Goal: Task Accomplishment & Management: Use online tool/utility

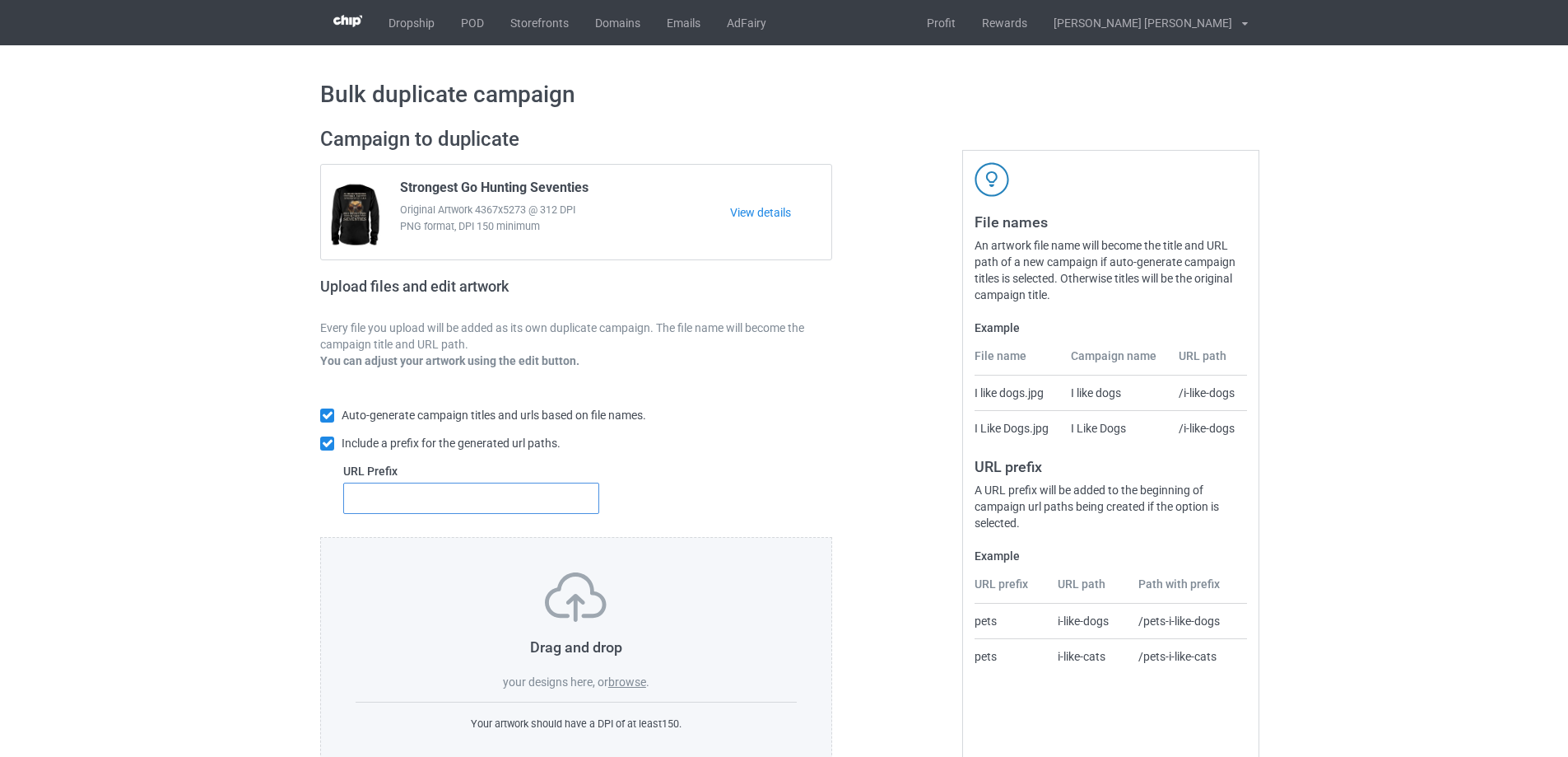
click at [377, 495] on input "text" at bounding box center [471, 498] width 256 height 32
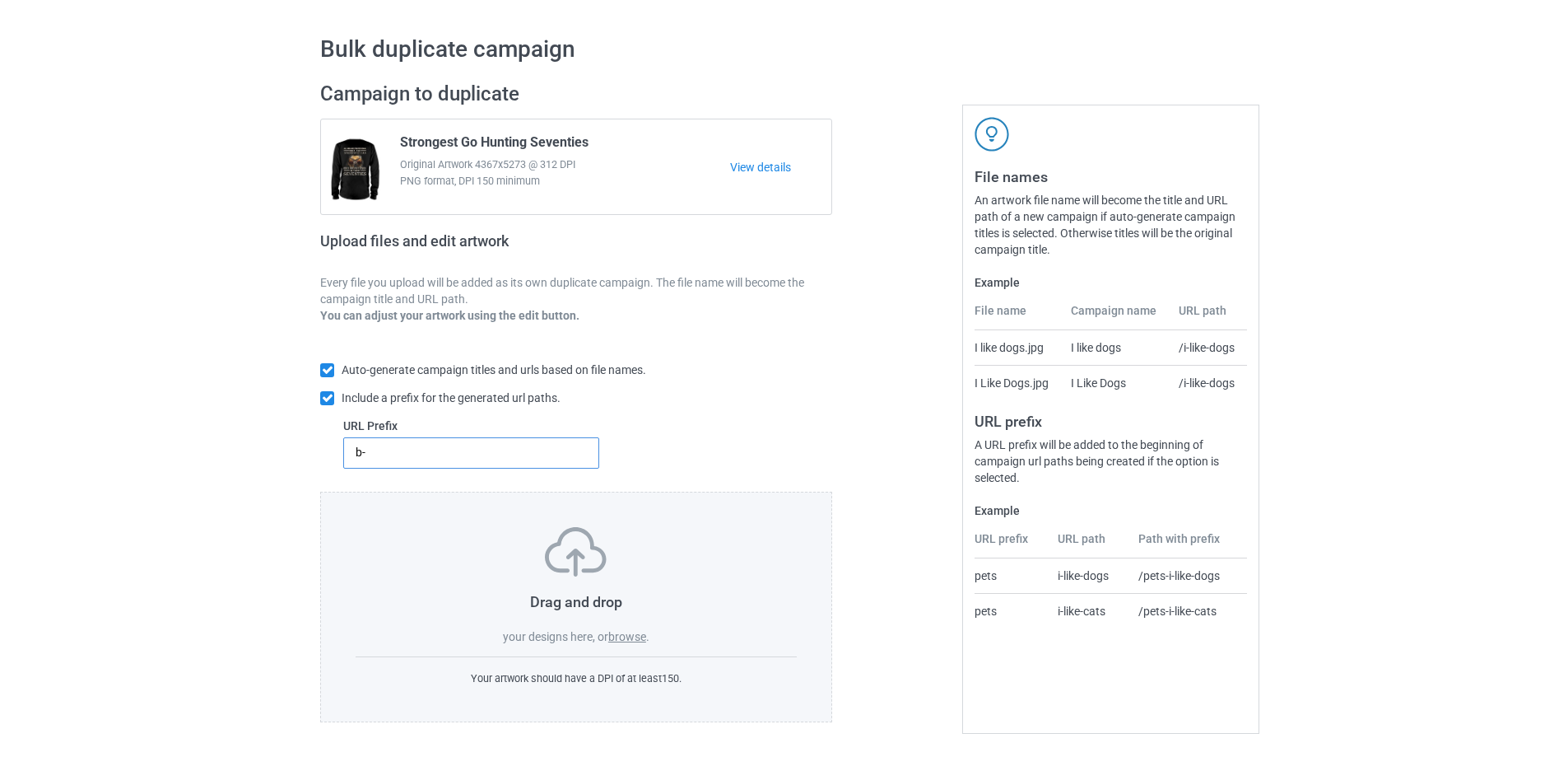
type input "b-"
click at [626, 642] on label "browse" at bounding box center [626, 636] width 38 height 13
click at [0, 0] on input "browse" at bounding box center [0, 0] width 0 height 0
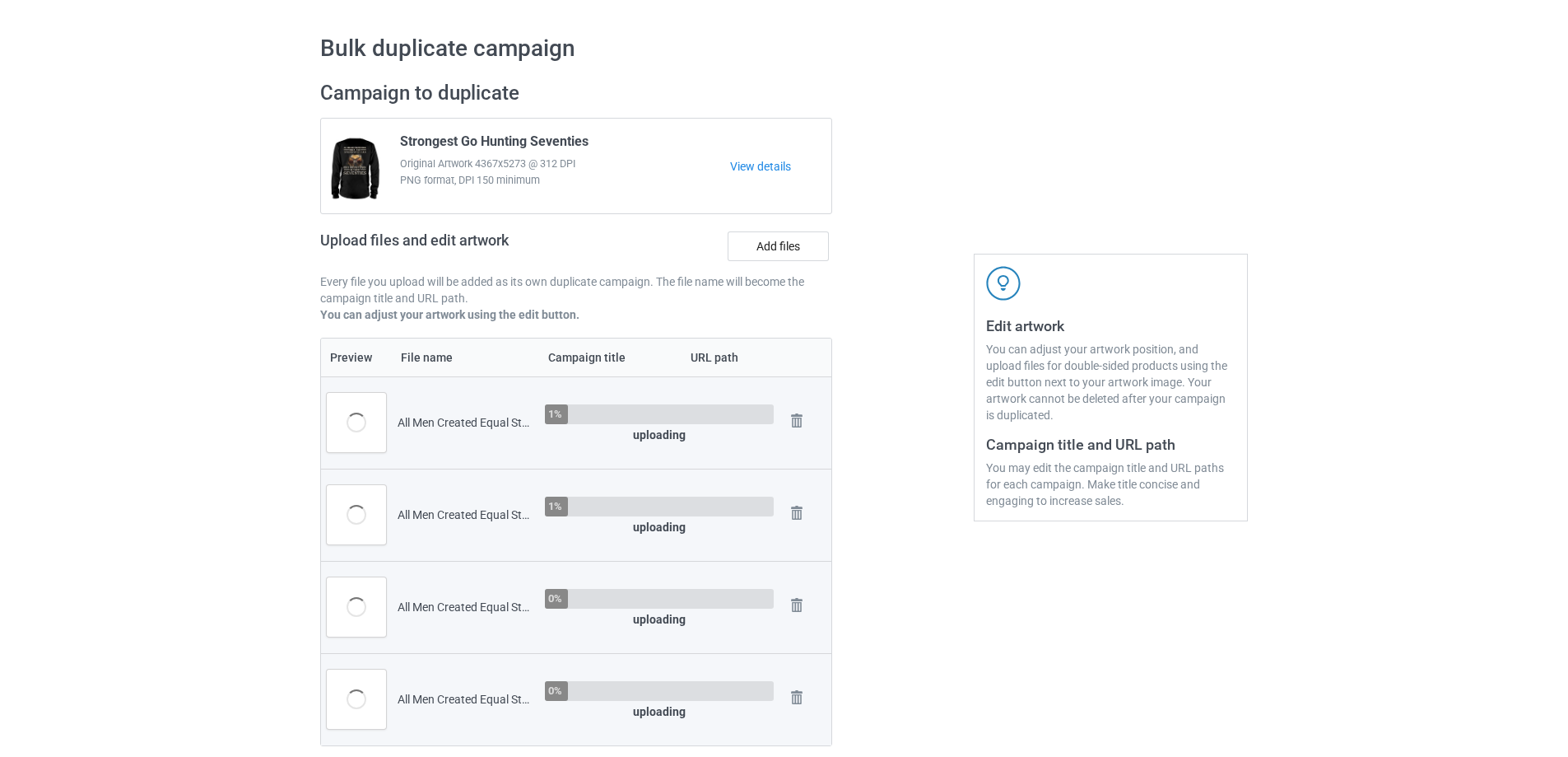
scroll to position [540, 0]
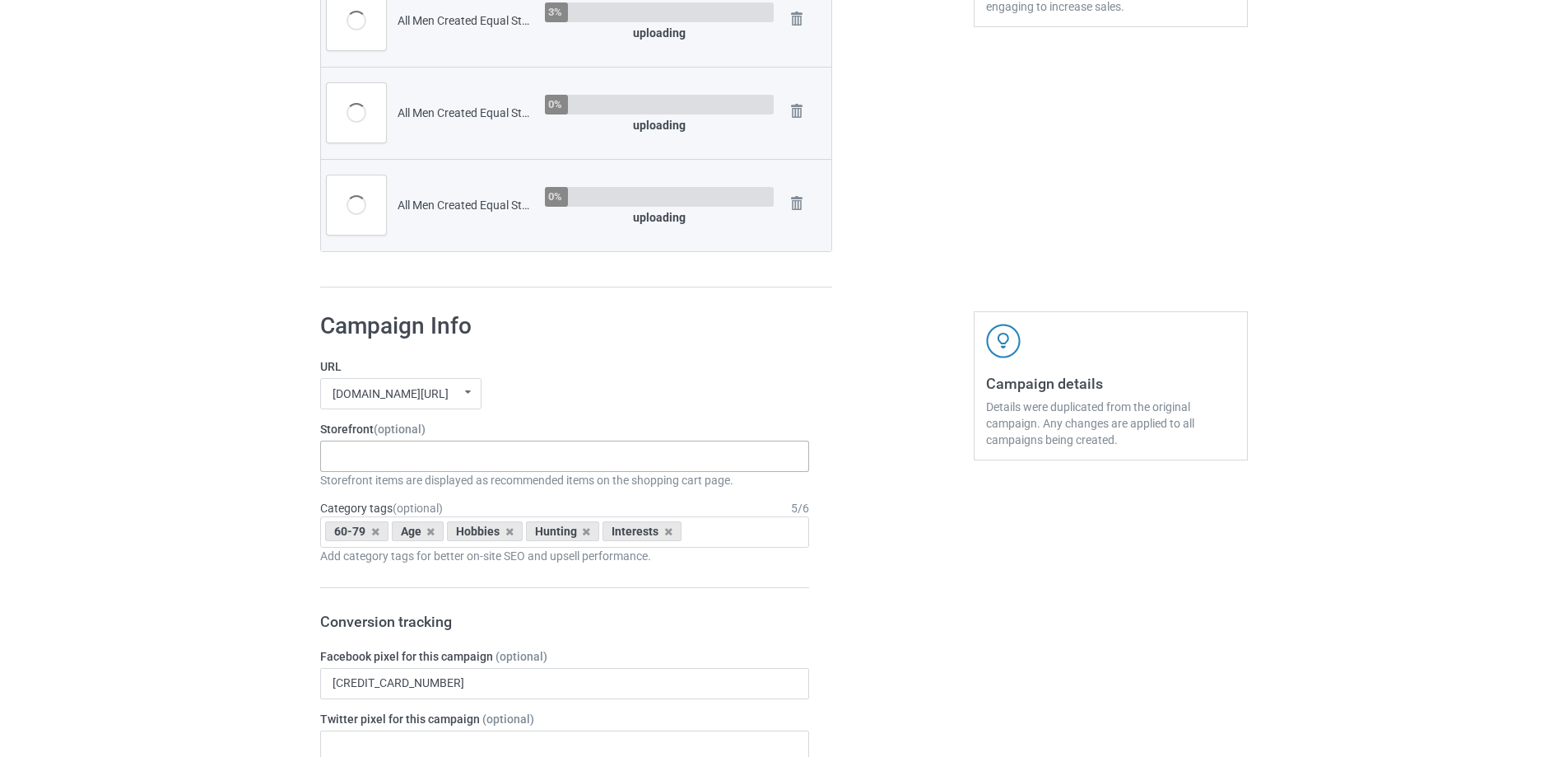
click at [429, 456] on div "Gifts For Bikers No Hobby Today Hide And Seek World Champion Sasquatch I Love C…" at bounding box center [564, 456] width 489 height 32
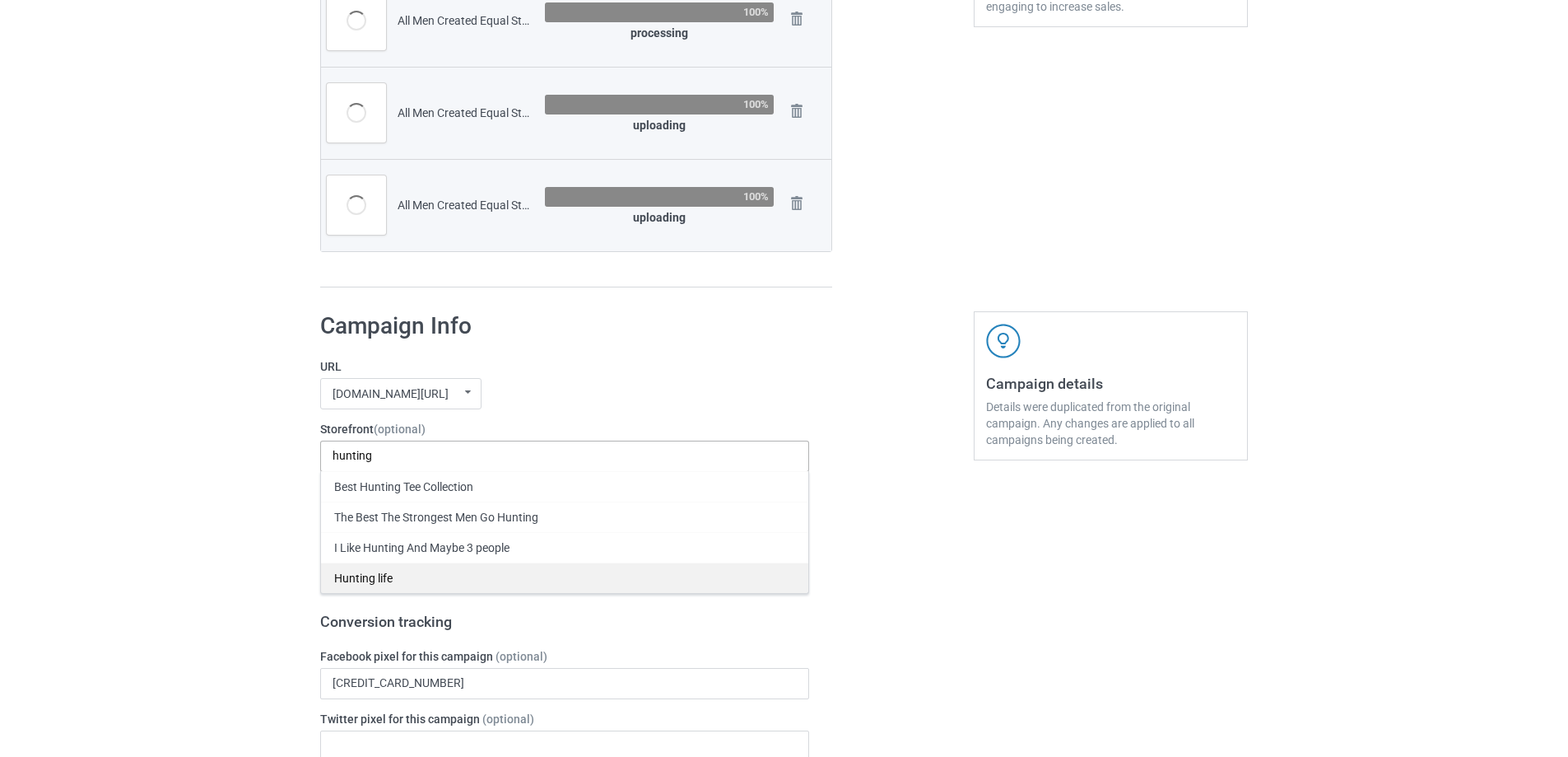
type input "hunting"
click at [379, 580] on div "Hunting life" at bounding box center [564, 577] width 487 height 31
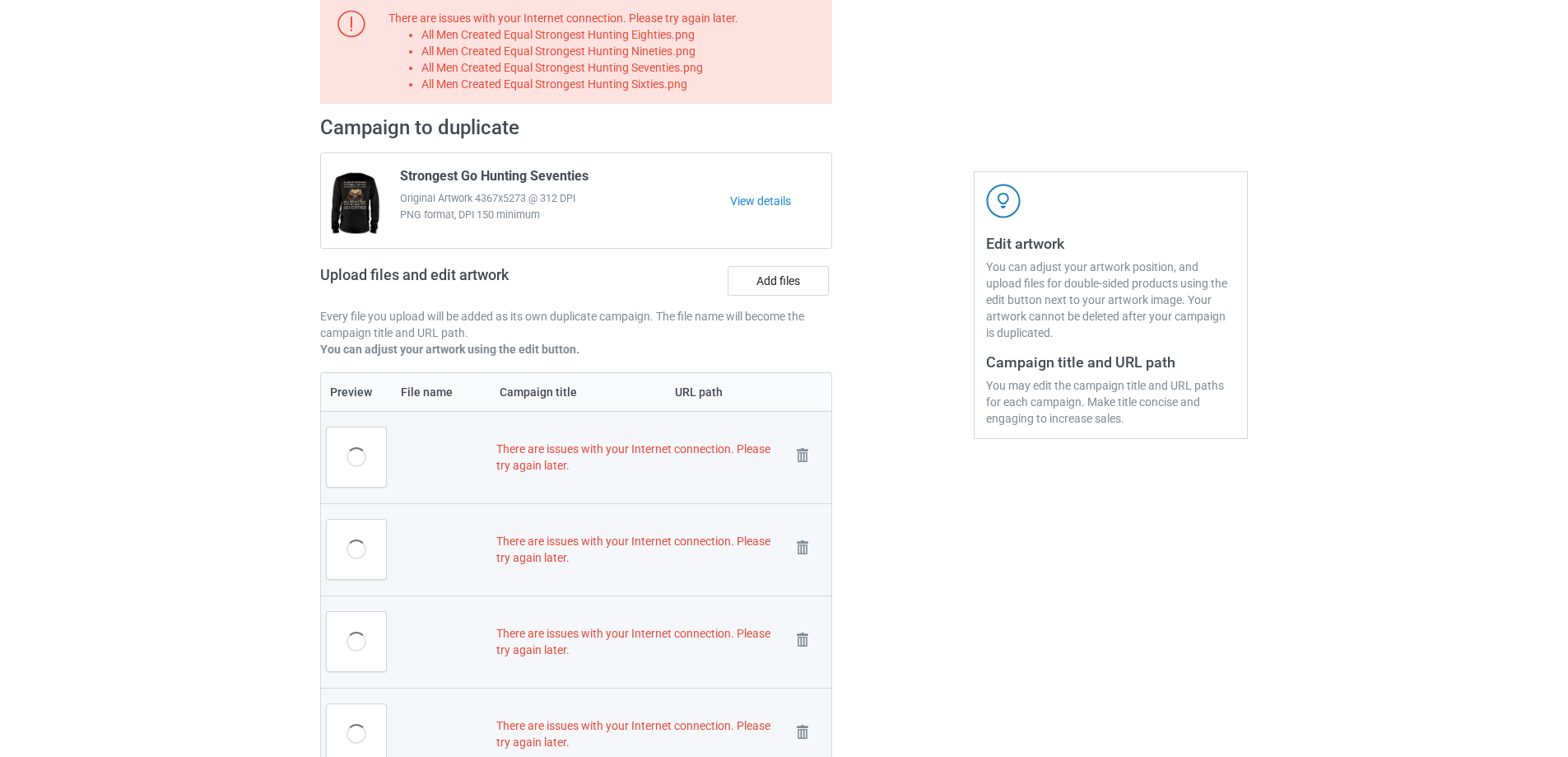
scroll to position [246, 0]
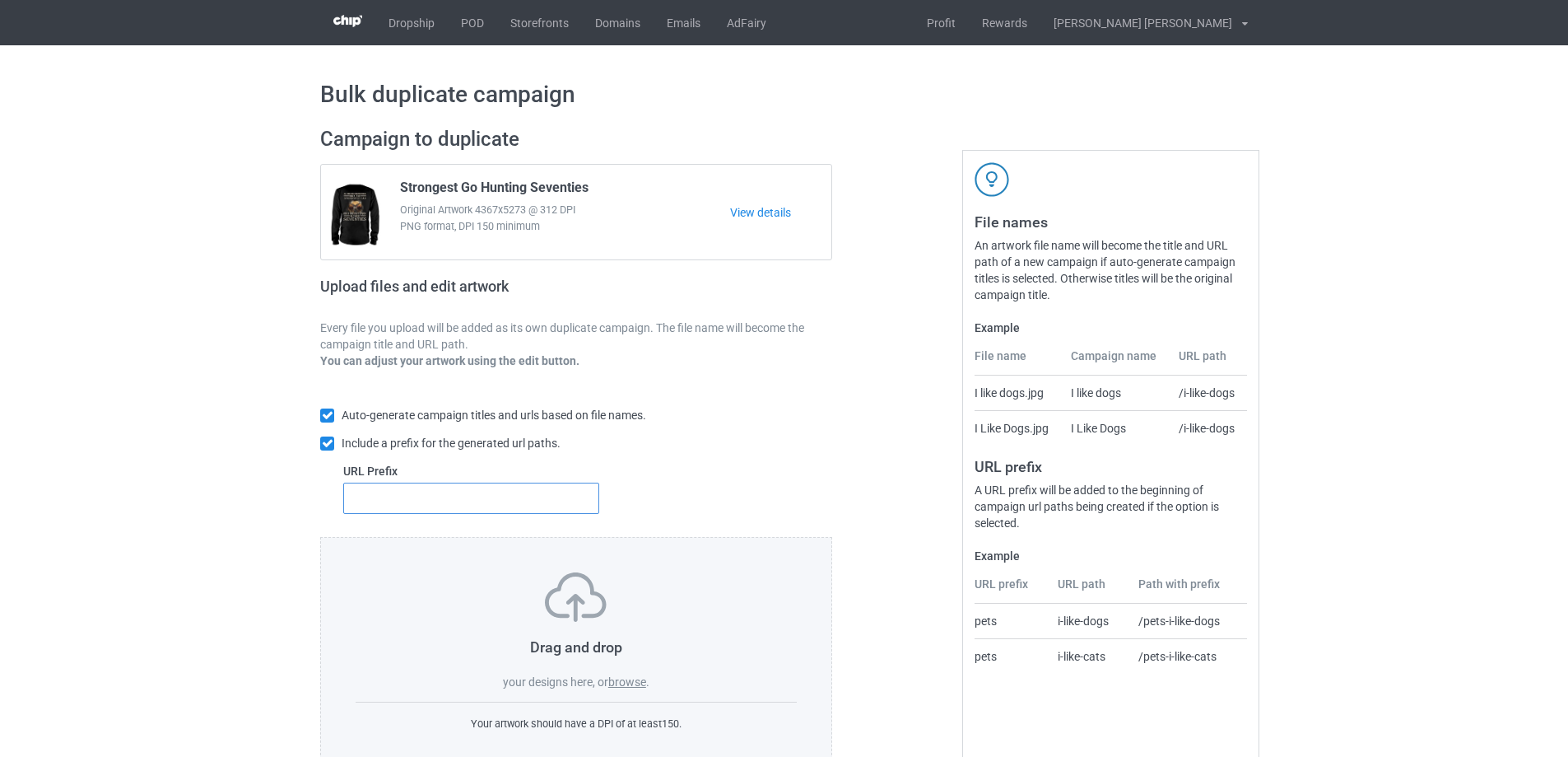
click at [426, 487] on input "text" at bounding box center [471, 498] width 256 height 32
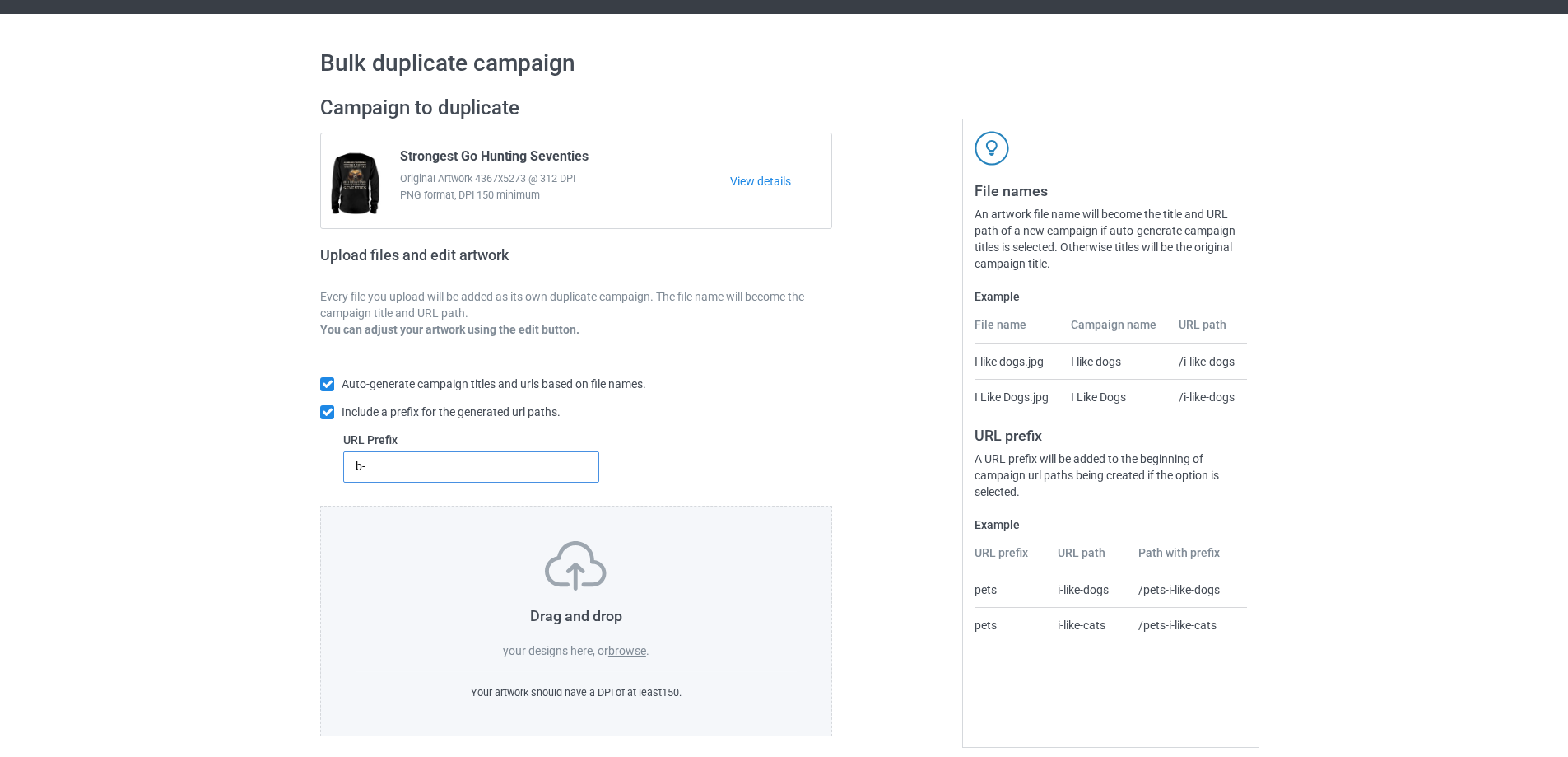
scroll to position [47, 0]
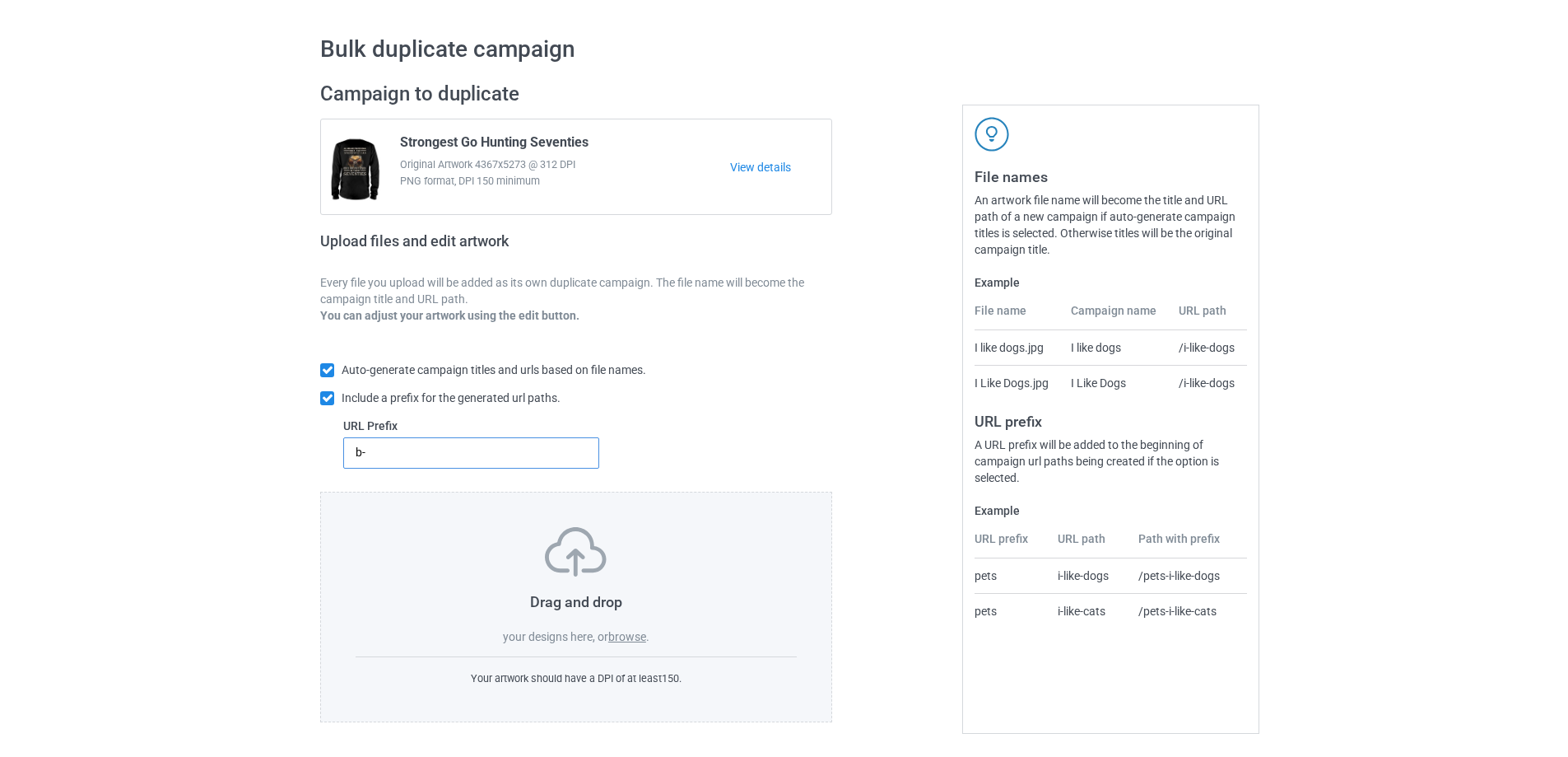
type input "b-"
click at [623, 640] on label "browse" at bounding box center [626, 636] width 38 height 13
click at [0, 0] on input "browse" at bounding box center [0, 0] width 0 height 0
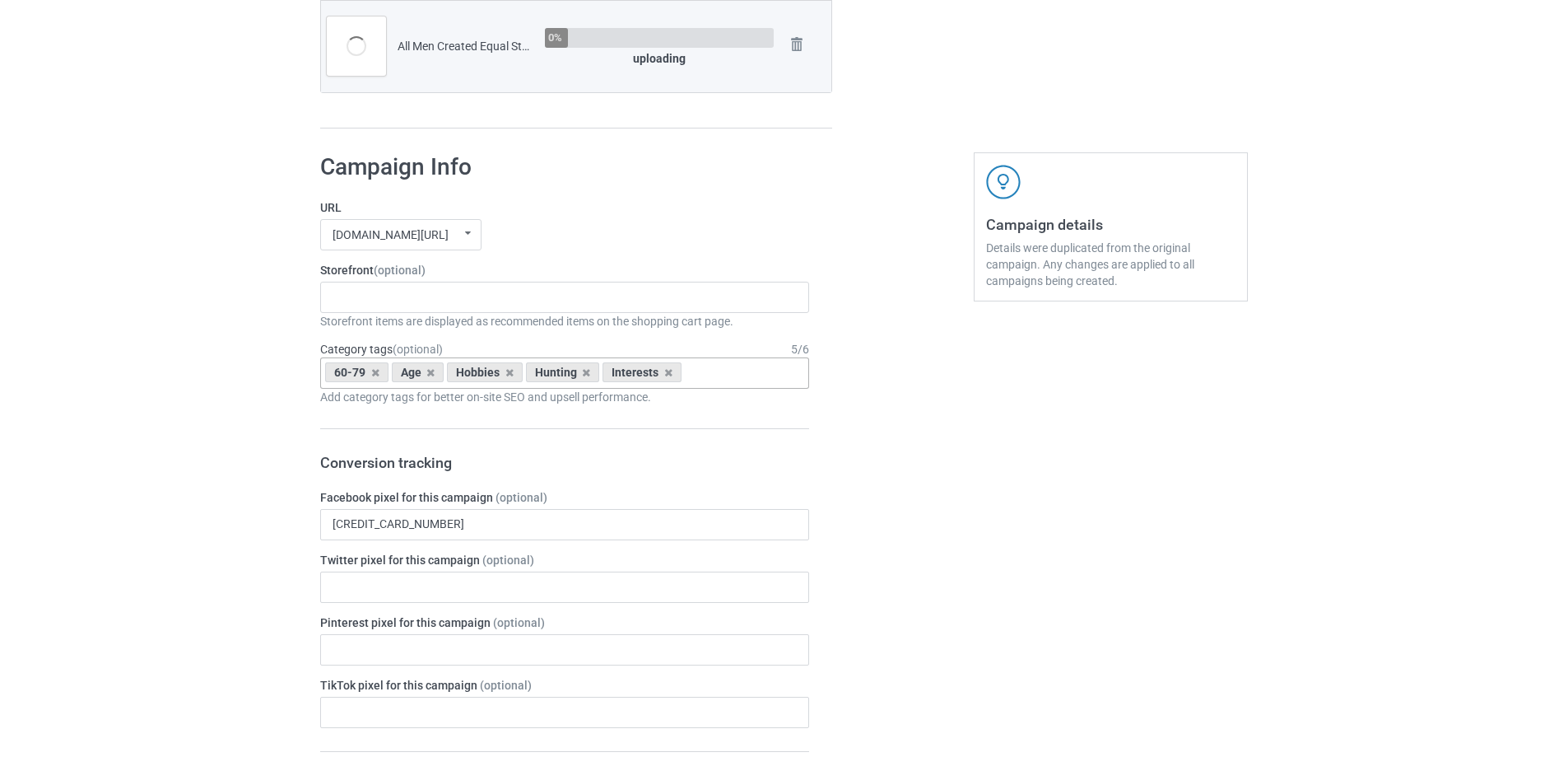
scroll to position [705, 0]
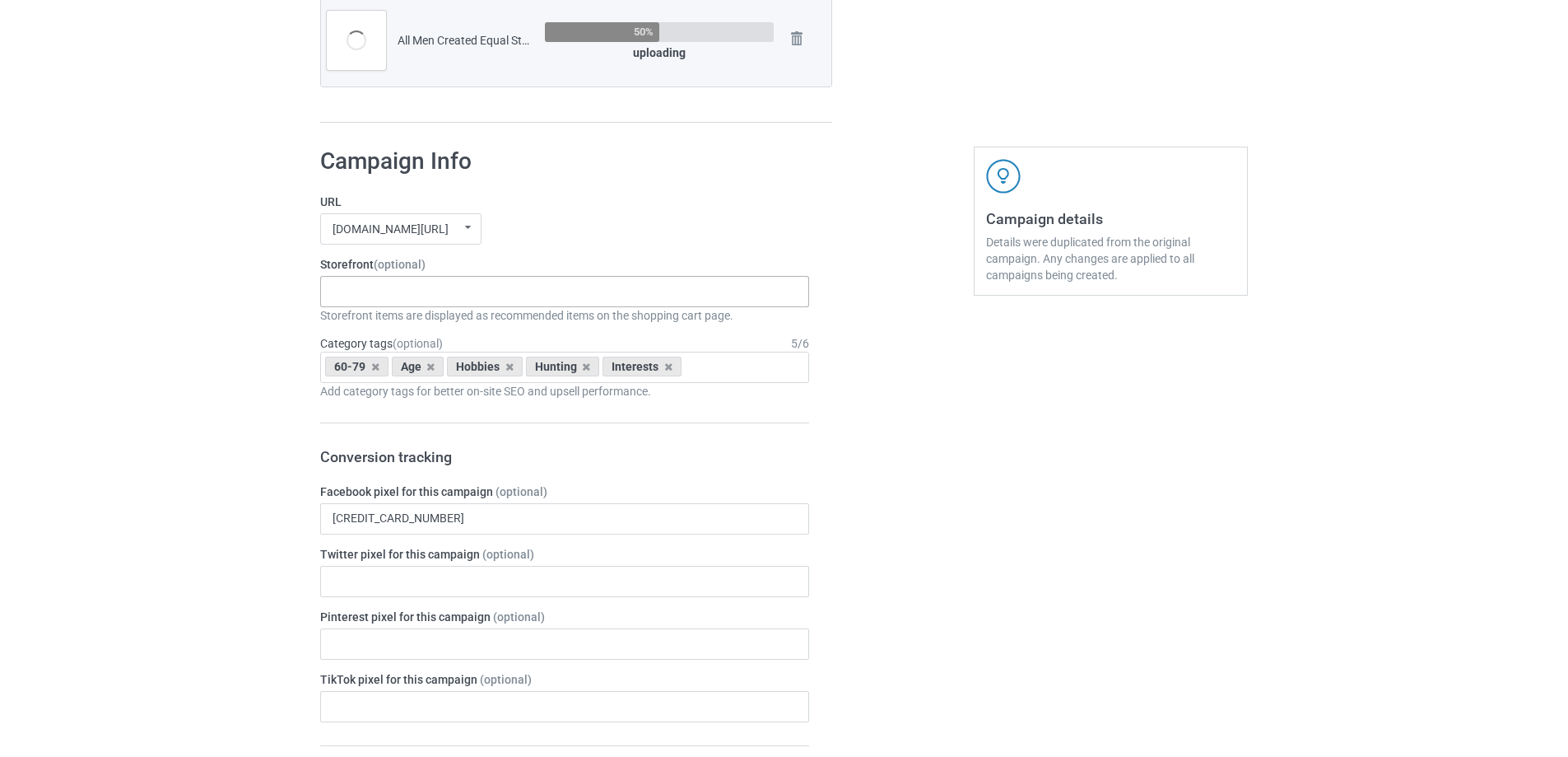
click at [488, 300] on div "Best Hunting Tee Collection The Best The Strongest Men Go Hunting I Like Huntin…" at bounding box center [564, 291] width 489 height 32
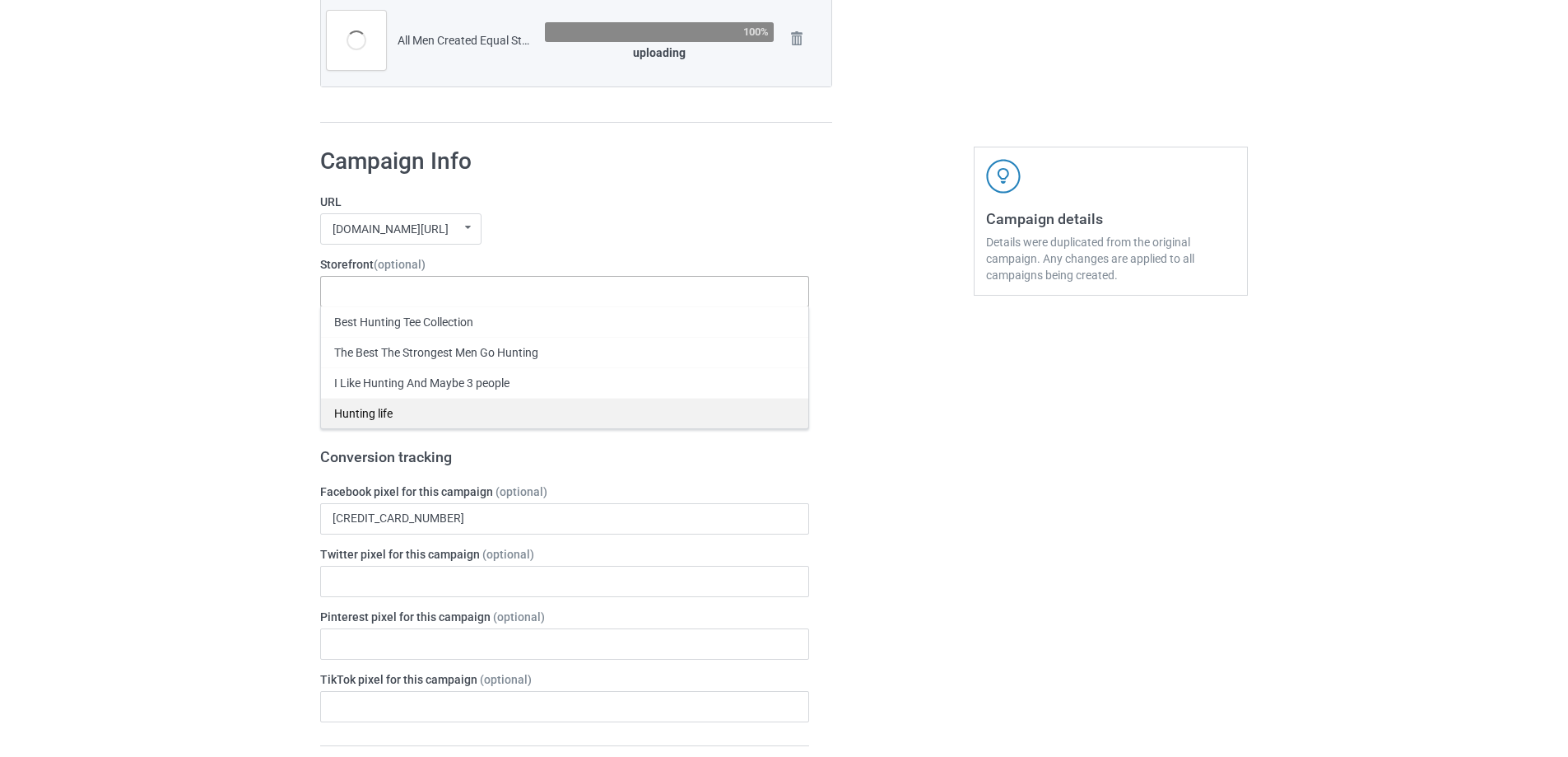
click at [354, 420] on div "Hunting life" at bounding box center [564, 412] width 487 height 31
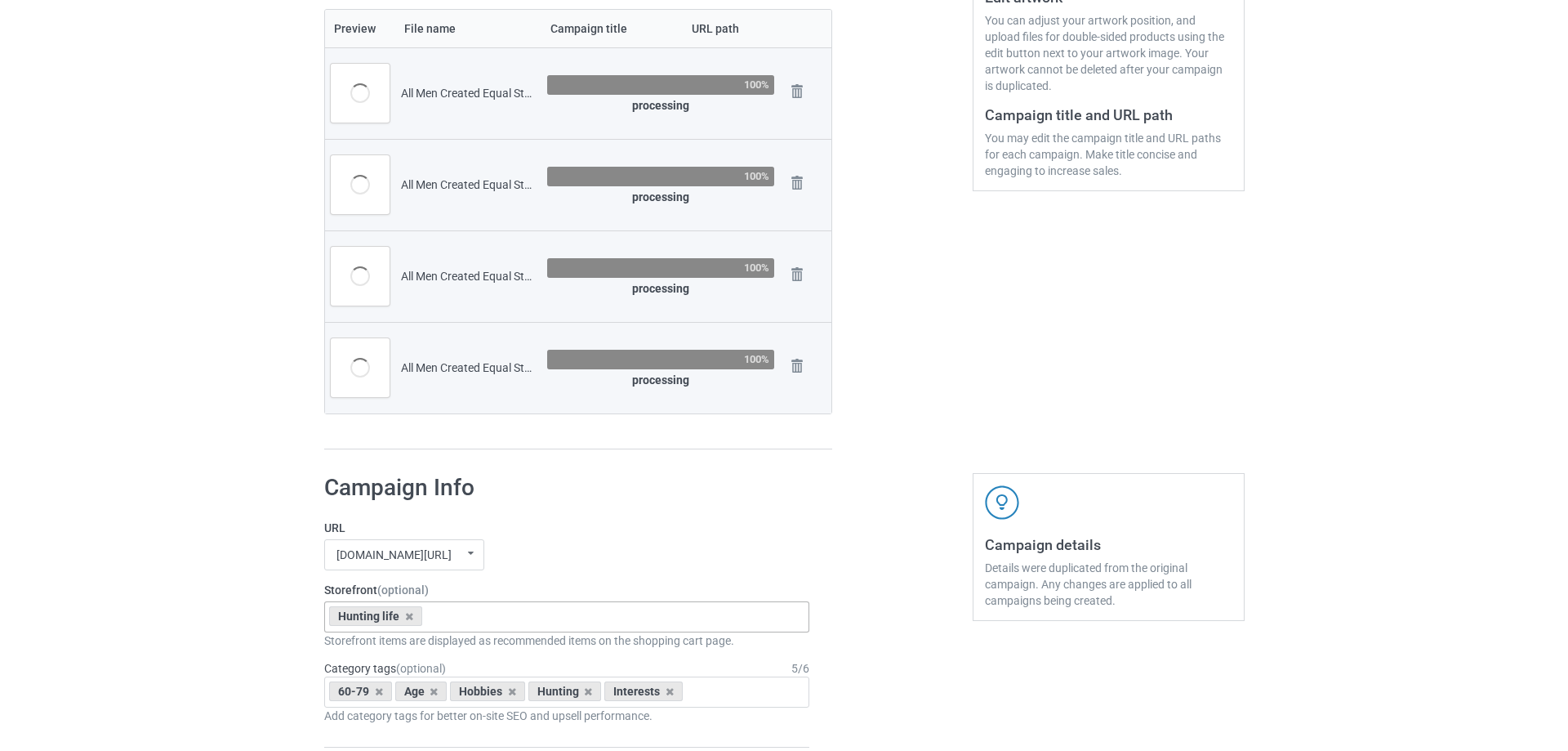
scroll to position [291, 0]
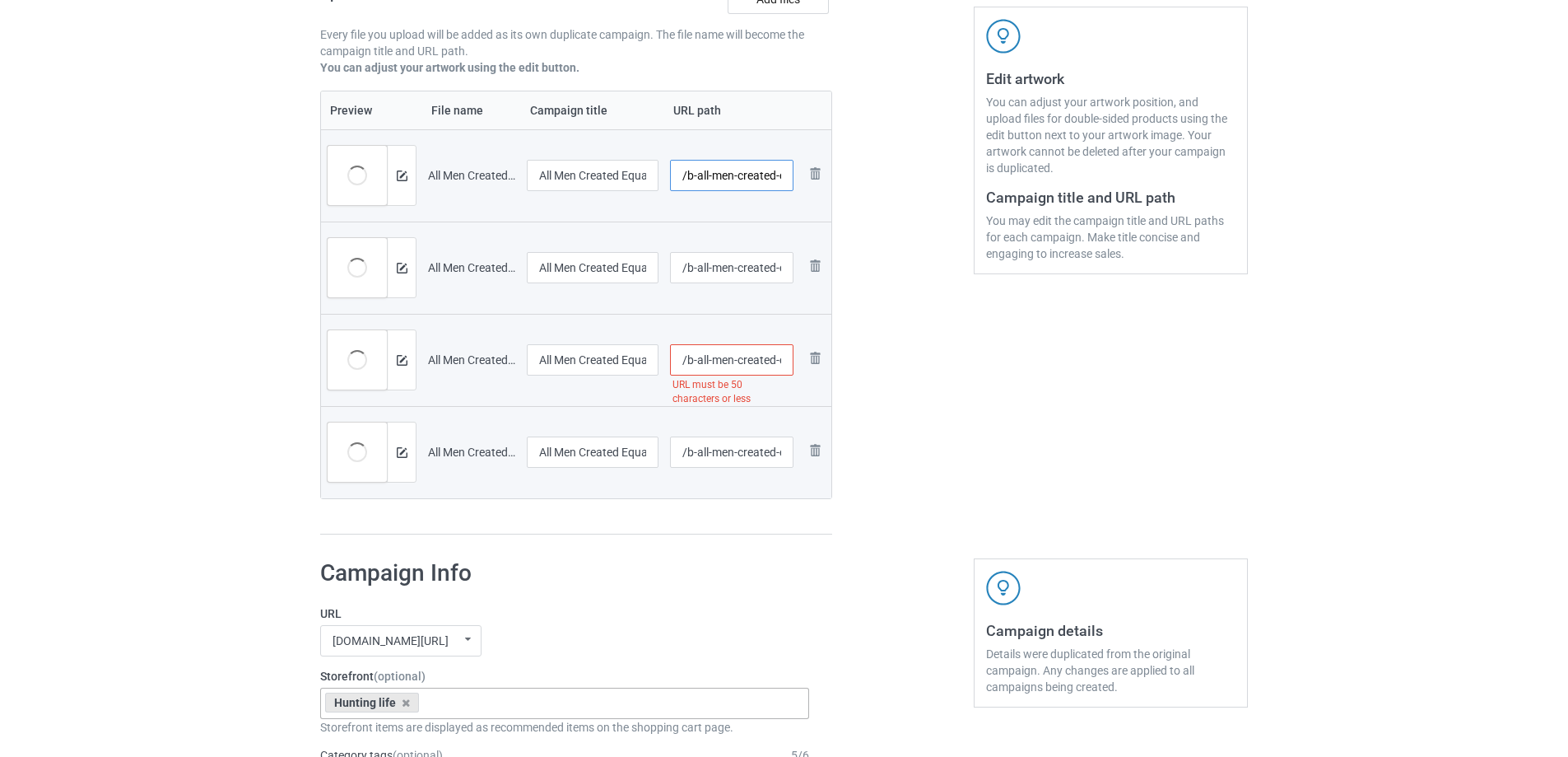
click at [710, 182] on input "/b-all-men-created-equal-strongest-hunting-eighties" at bounding box center [732, 176] width 125 height 32
type input "/b-men-created-equal-strongest-hunting-eighties"
click at [711, 270] on input "/b-all-men-created-equal-strongest-hunting-nineties" at bounding box center [732, 268] width 125 height 32
type input "/b-men-created-equal-strongest-hunting-nineties"
click at [709, 361] on input "/b-all-men-created-equal-strongest-hunting-seventies" at bounding box center [732, 360] width 125 height 32
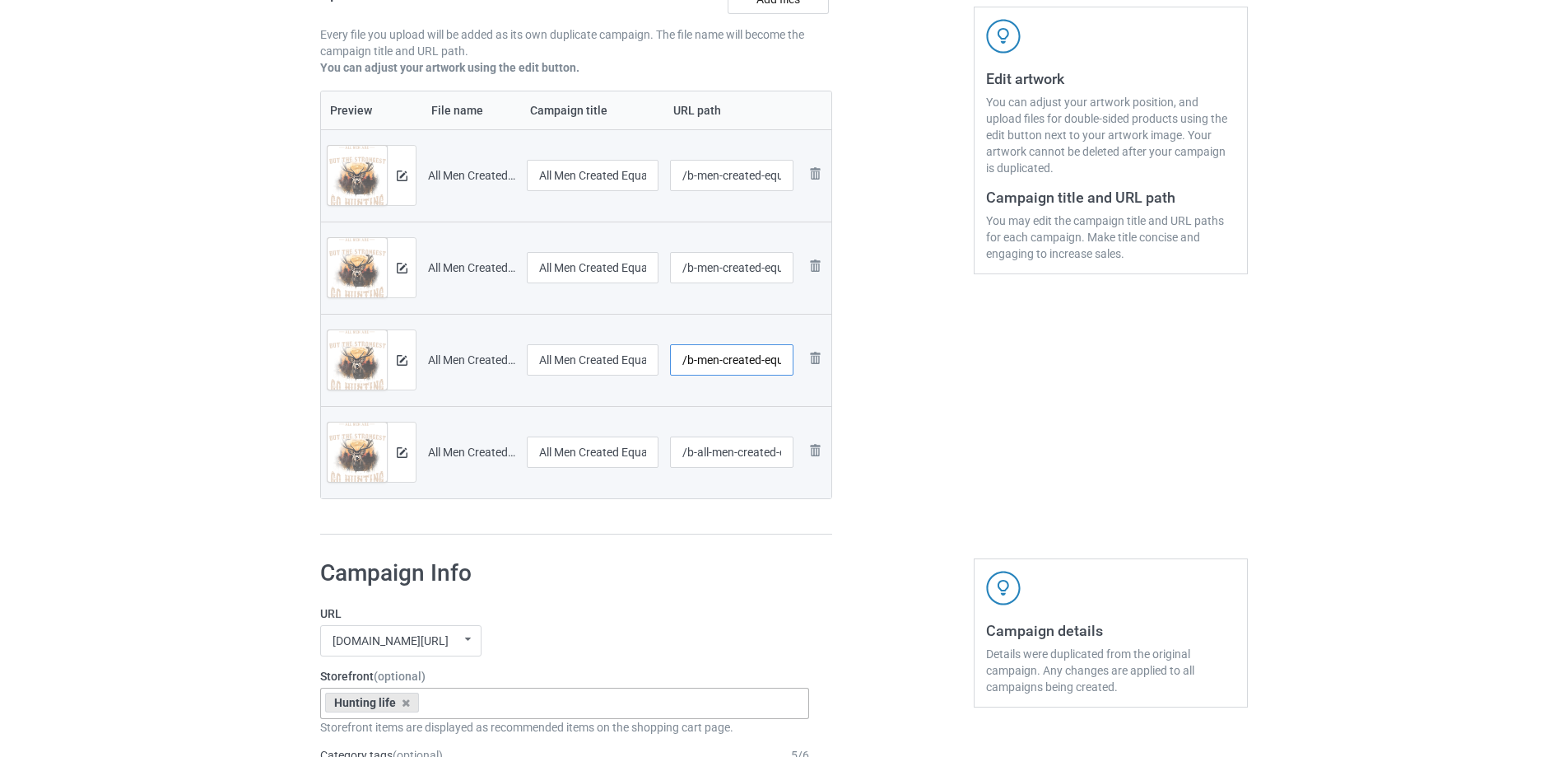
type input "/b-men-created-equal-strongest-hunting-seventies"
click at [711, 453] on input "/b-all-men-created-equal-strongest-hunting-sixties" at bounding box center [732, 453] width 125 height 32
type input "/b-men-created-equal-strongest-hunting-sixties"
drag, startPoint x: 991, startPoint y: 403, endPoint x: 785, endPoint y: 352, distance: 212.2
click at [992, 402] on div "Edit artwork You can adjust your artwork position, and upload files for double-…" at bounding box center [1110, 184] width 297 height 724
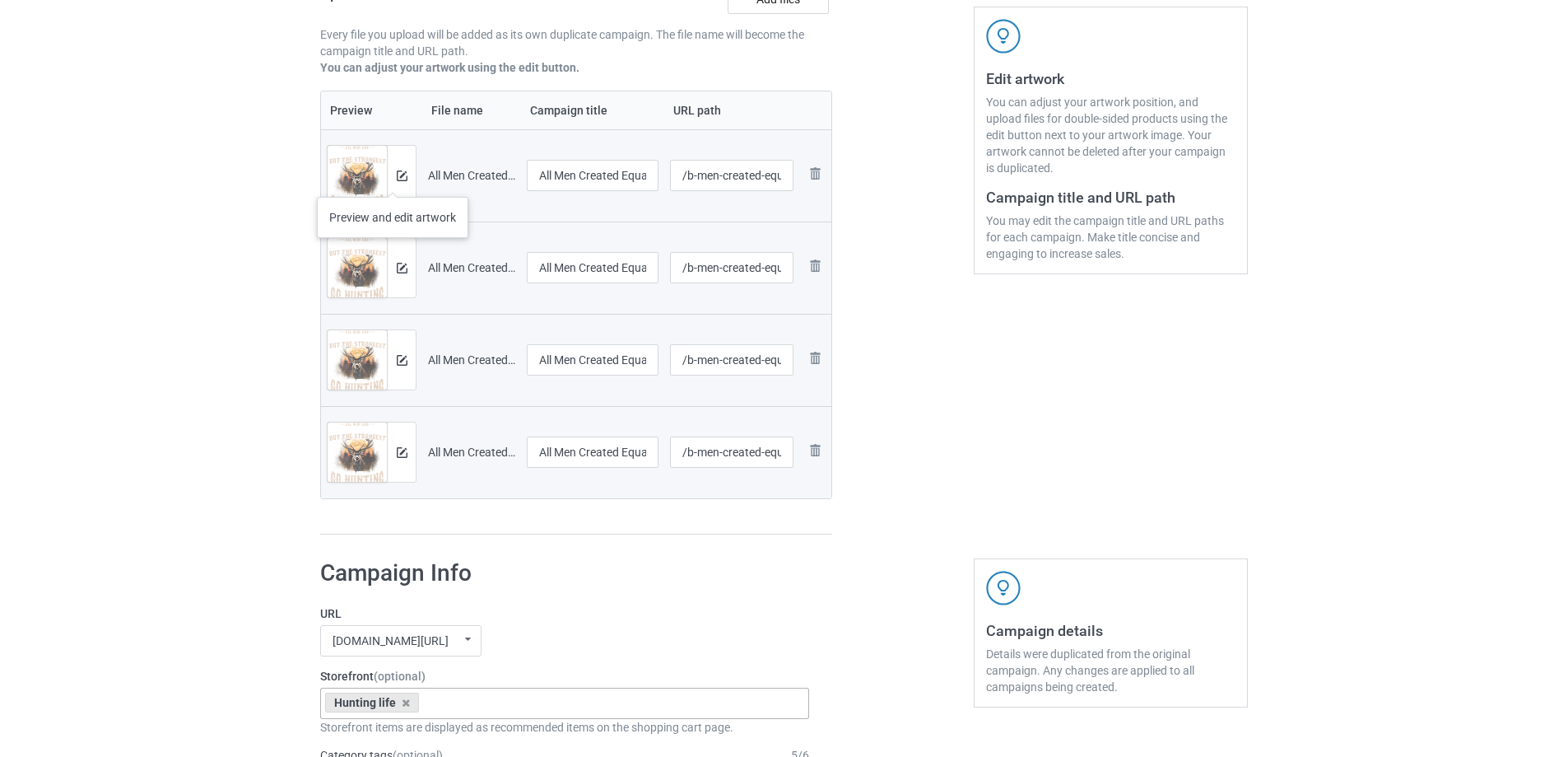
click at [393, 181] on div at bounding box center [401, 176] width 29 height 60
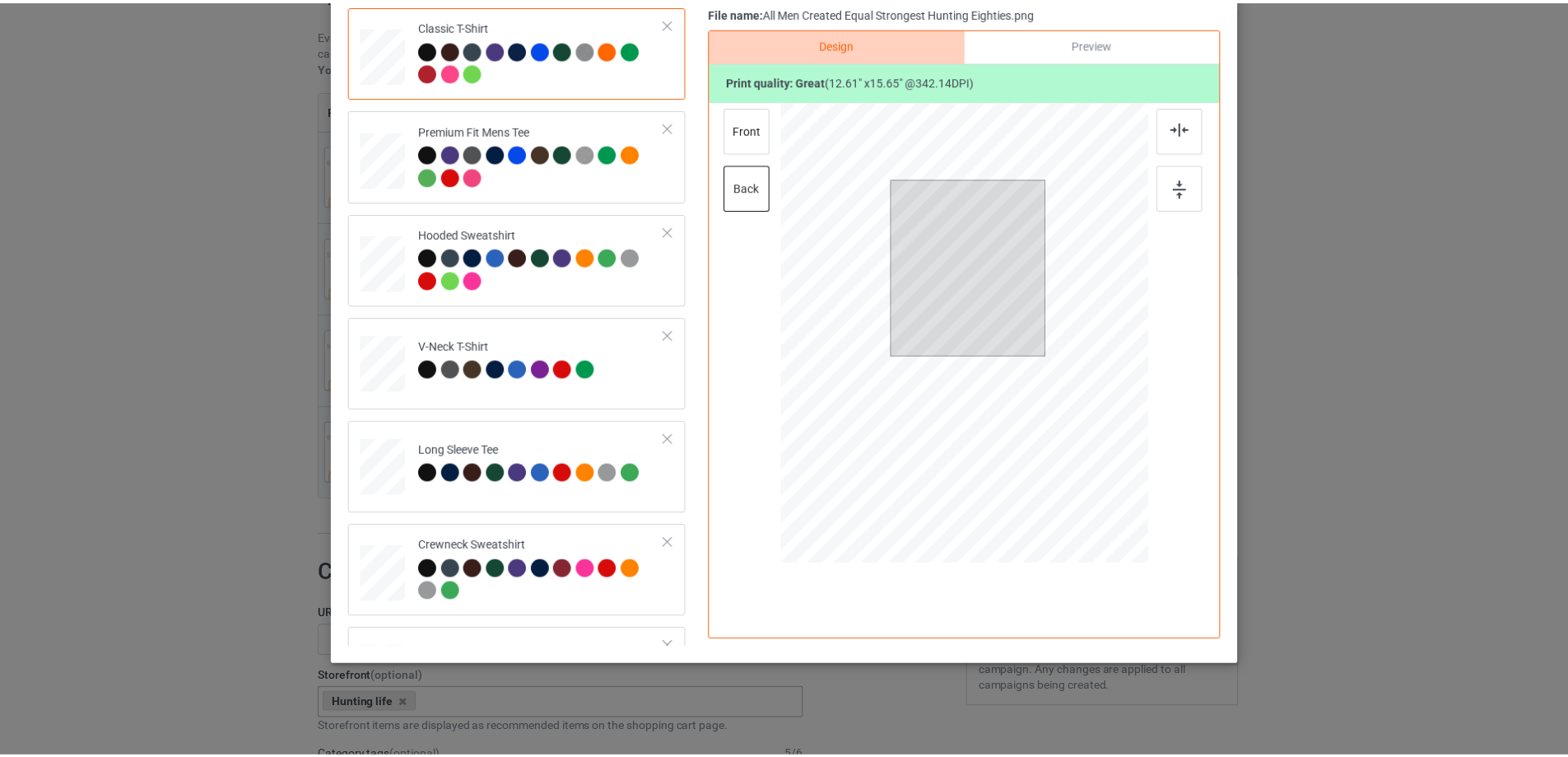
scroll to position [0, 0]
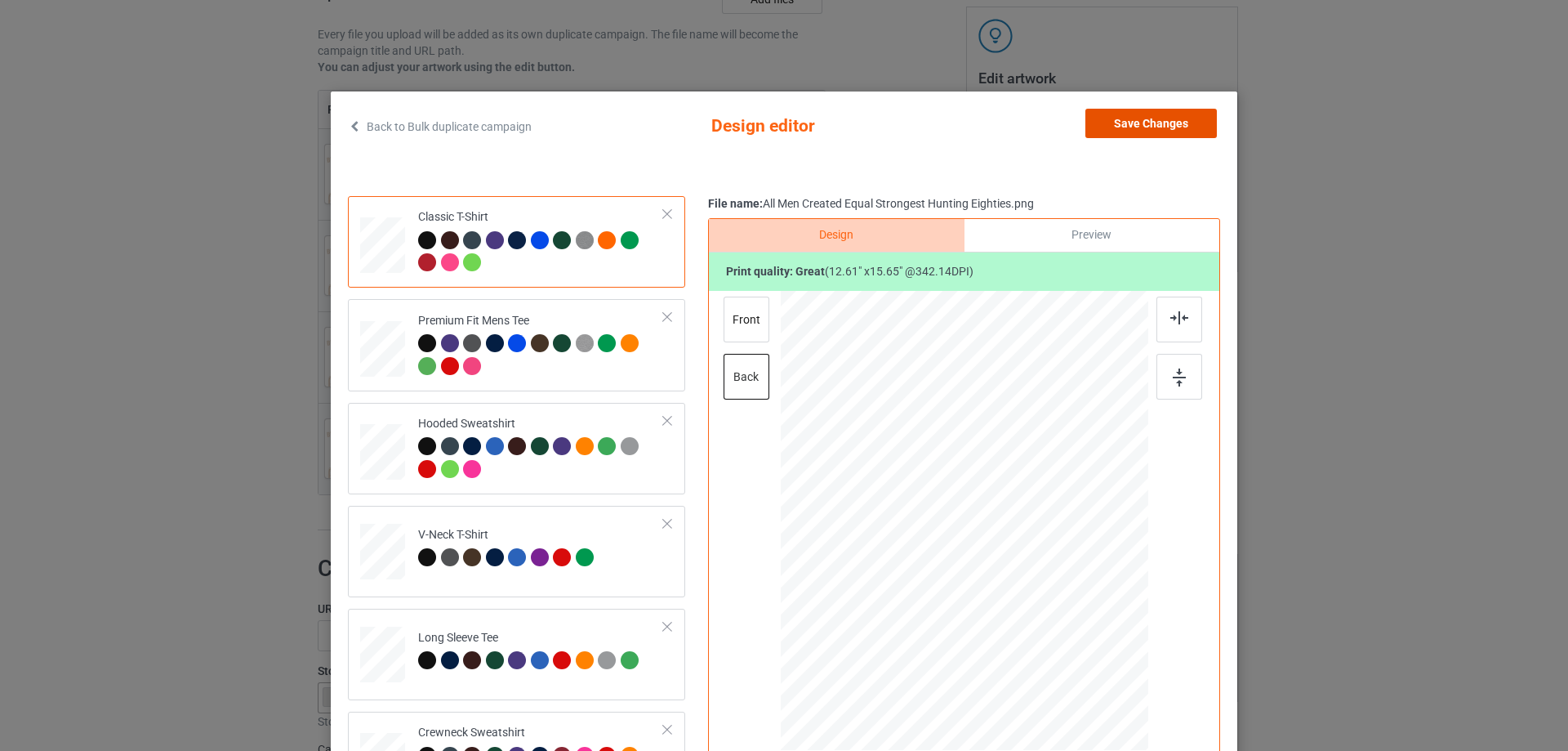
click at [1172, 116] on button "Save Changes" at bounding box center [1151, 124] width 131 height 30
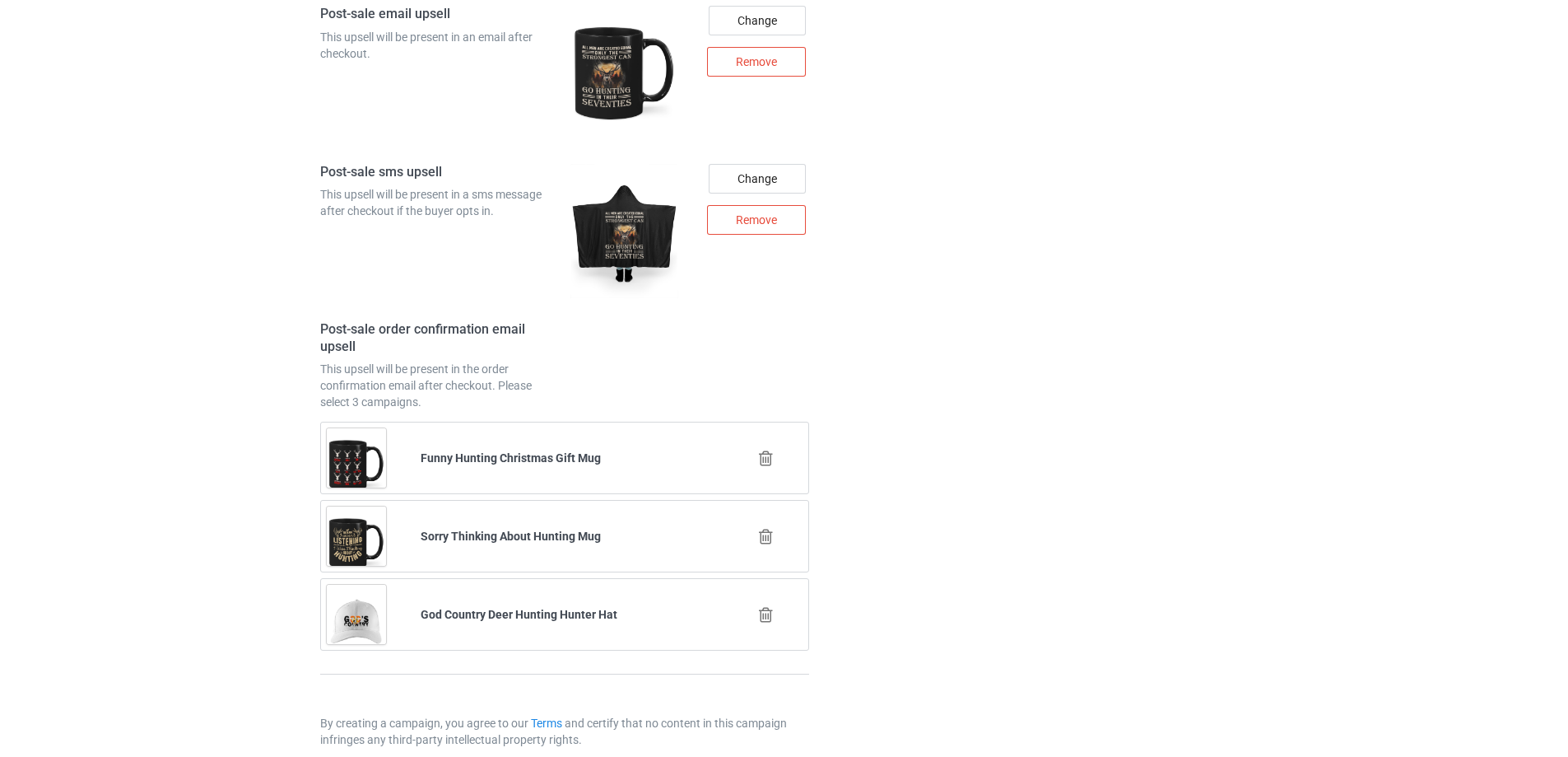
scroll to position [2575, 0]
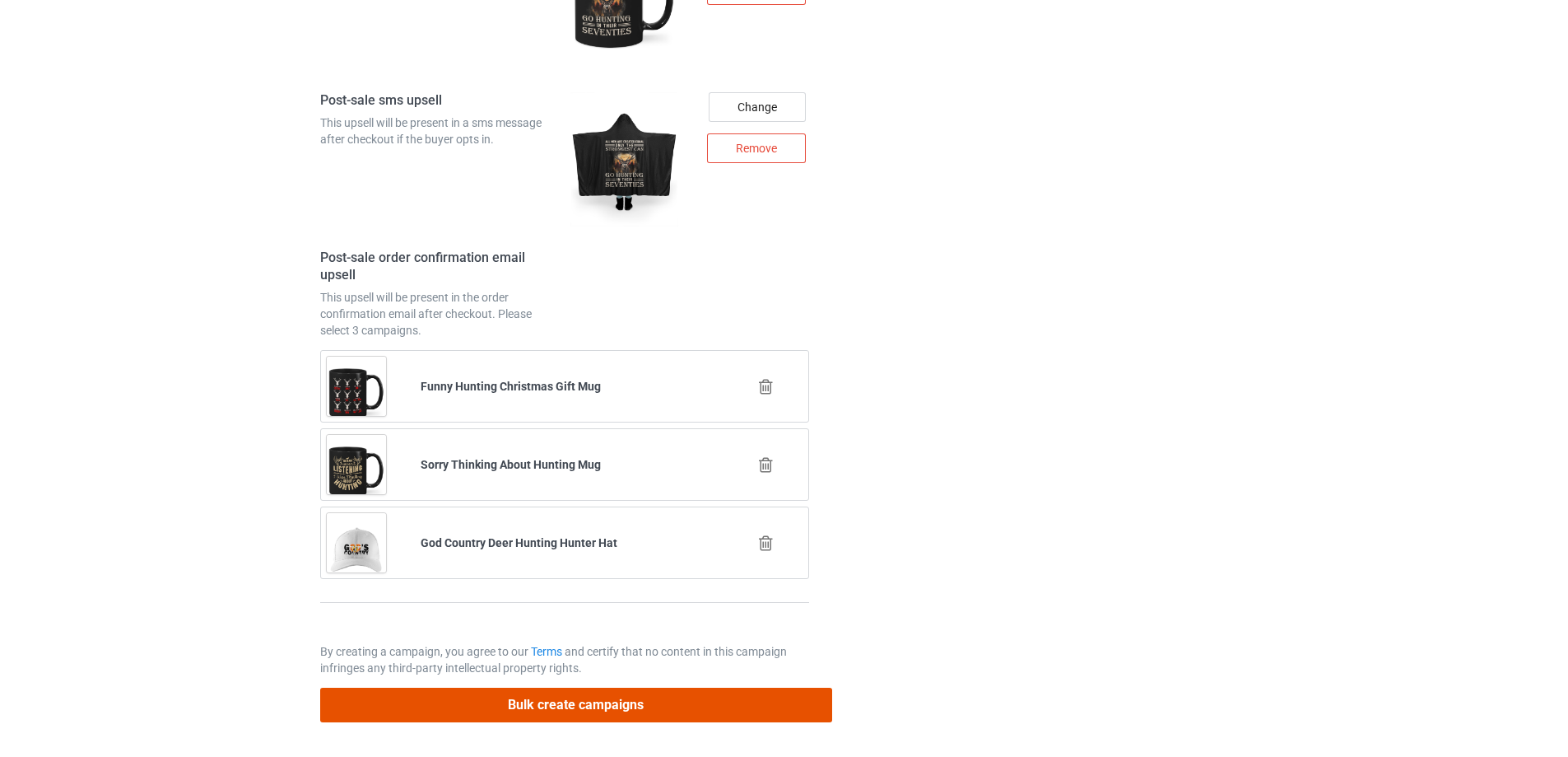
click at [606, 706] on button "Bulk create campaigns" at bounding box center [576, 704] width 512 height 34
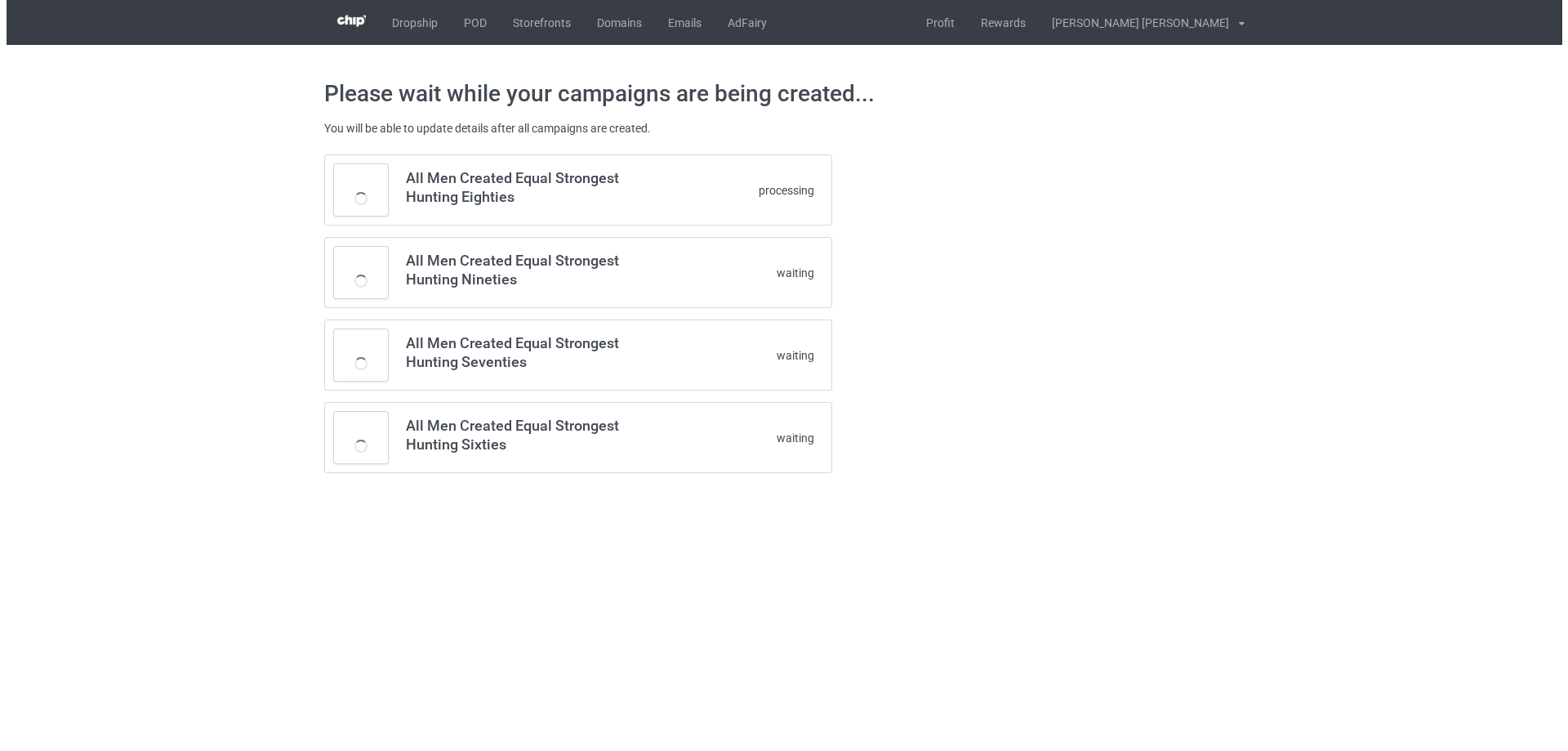
scroll to position [0, 0]
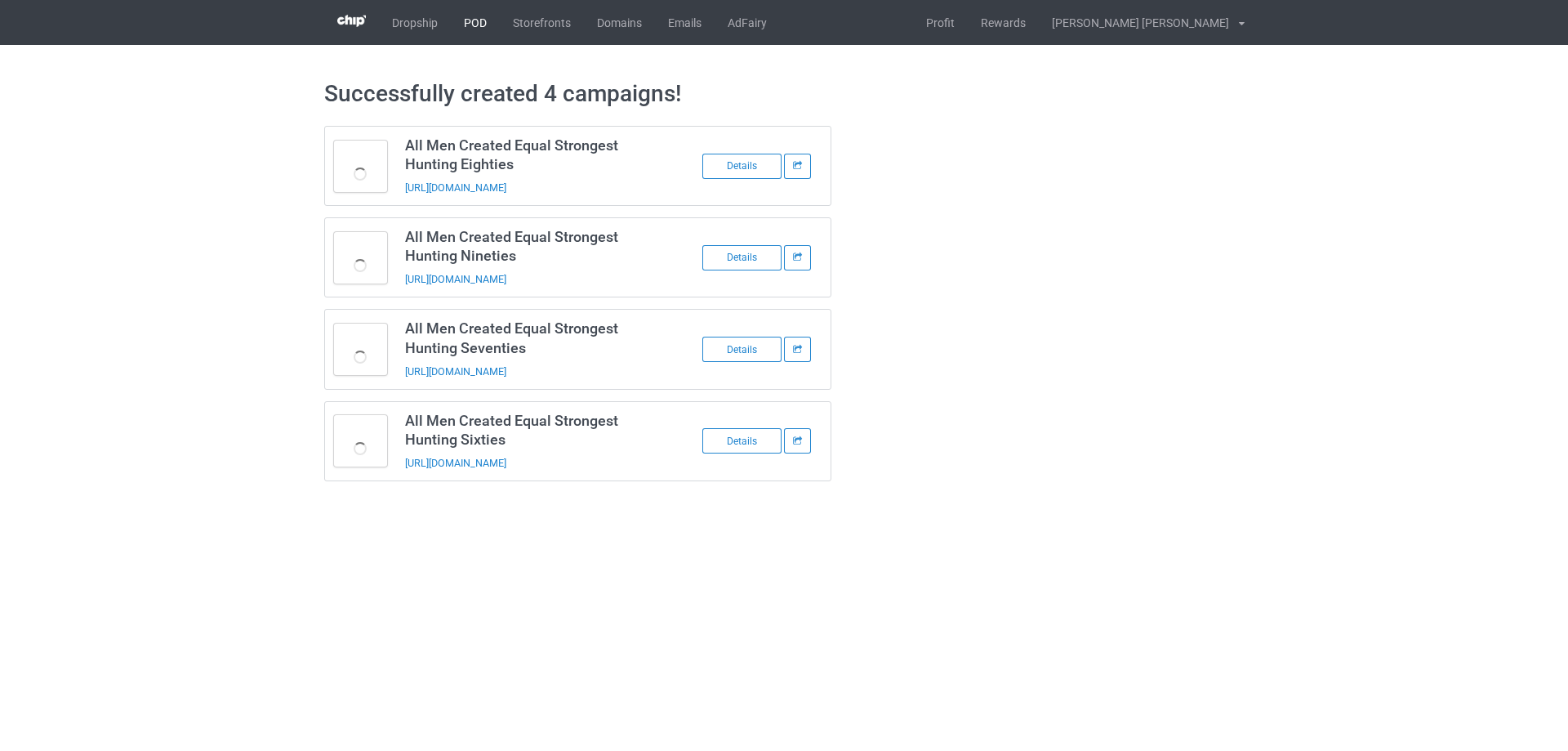
click at [469, 21] on link "POD" at bounding box center [475, 22] width 49 height 45
